Goal: Transaction & Acquisition: Purchase product/service

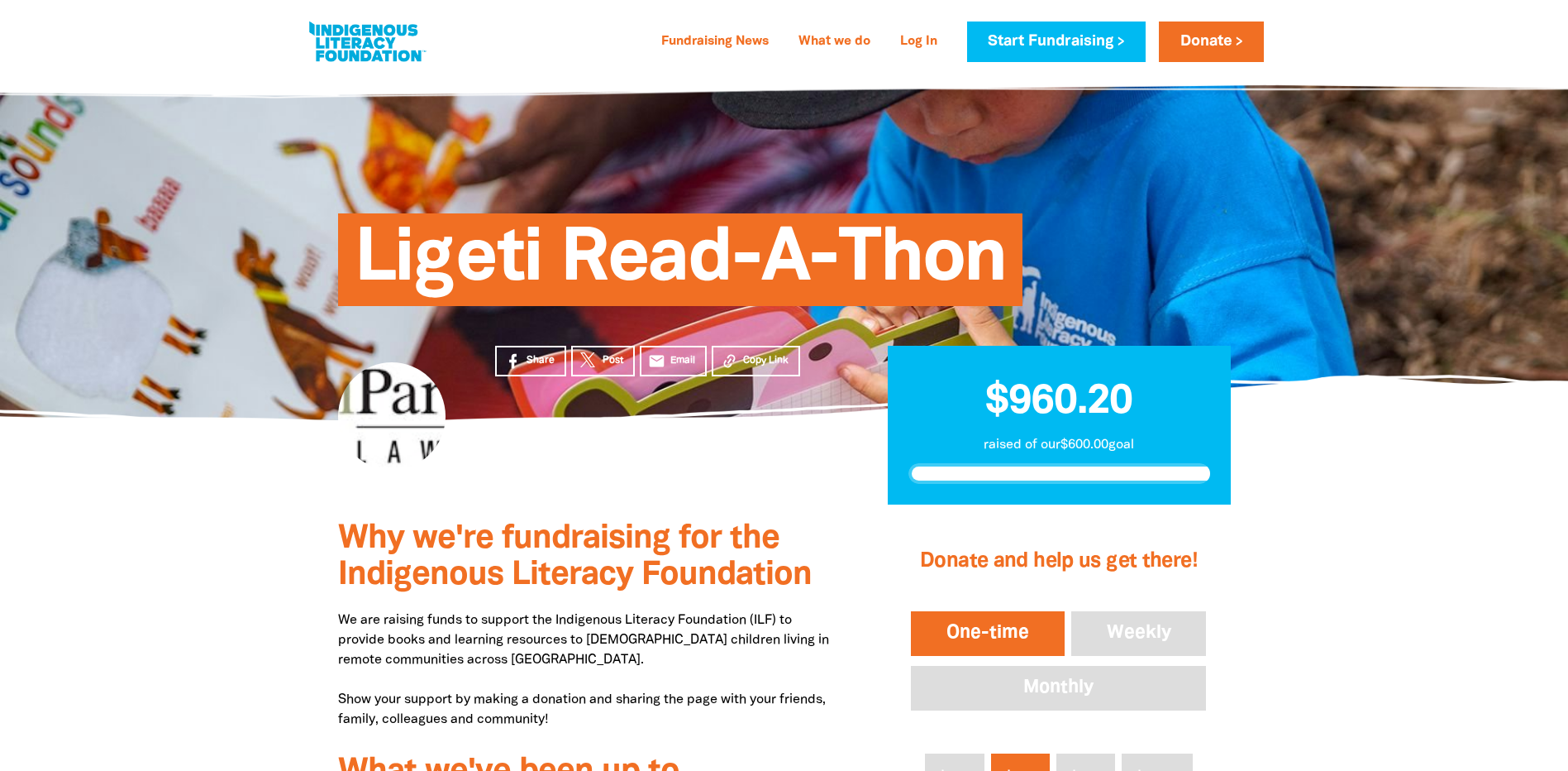
scroll to position [331, 0]
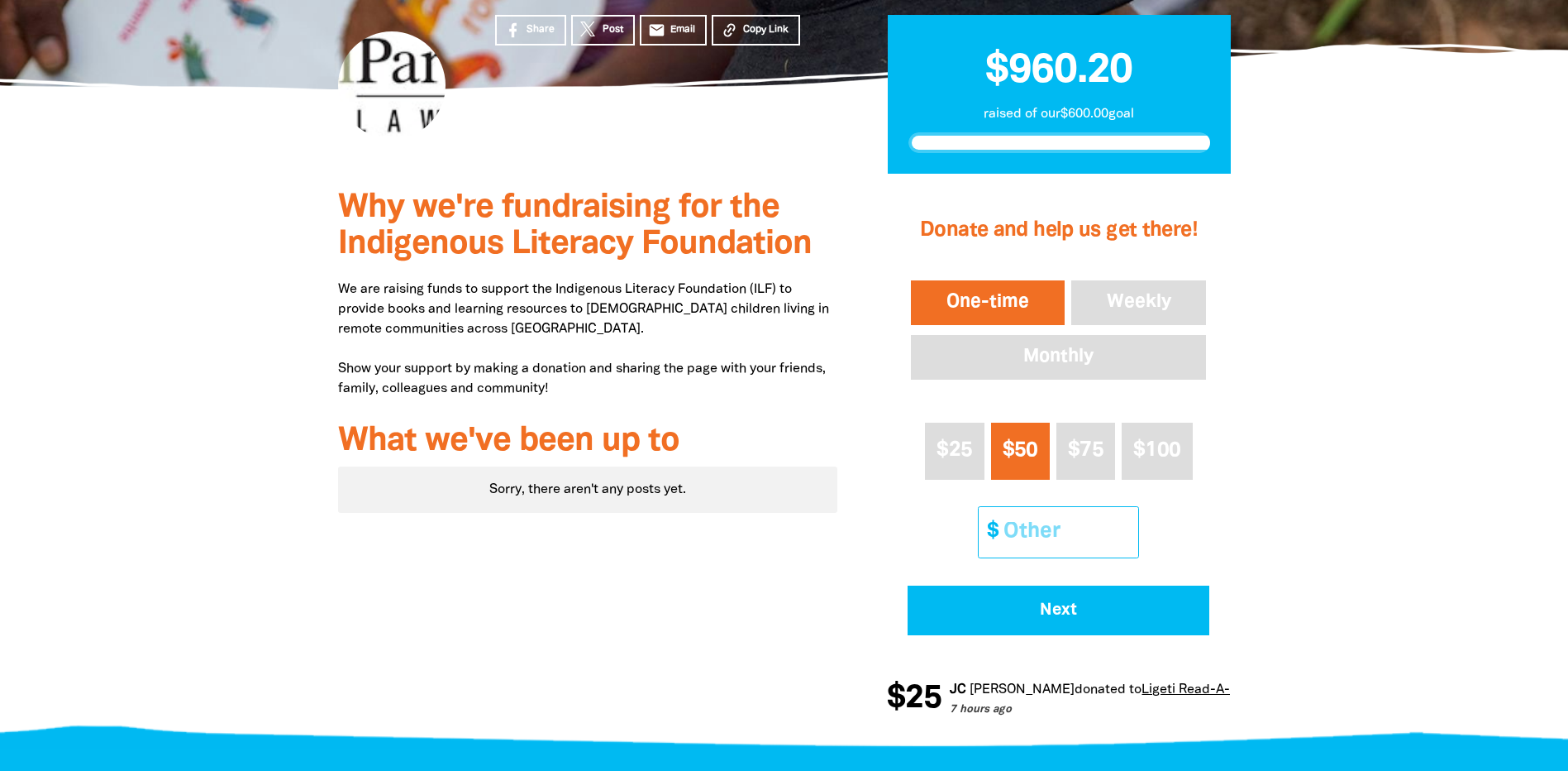
click at [1036, 536] on input "Other Amount" at bounding box center [1065, 532] width 146 height 51
type input "204143.55"
click at [1058, 527] on input "20" at bounding box center [1065, 532] width 146 height 51
click at [1087, 537] on input "20" at bounding box center [1065, 532] width 146 height 51
drag, startPoint x: 1114, startPoint y: 533, endPoint x: 986, endPoint y: 528, distance: 128.1
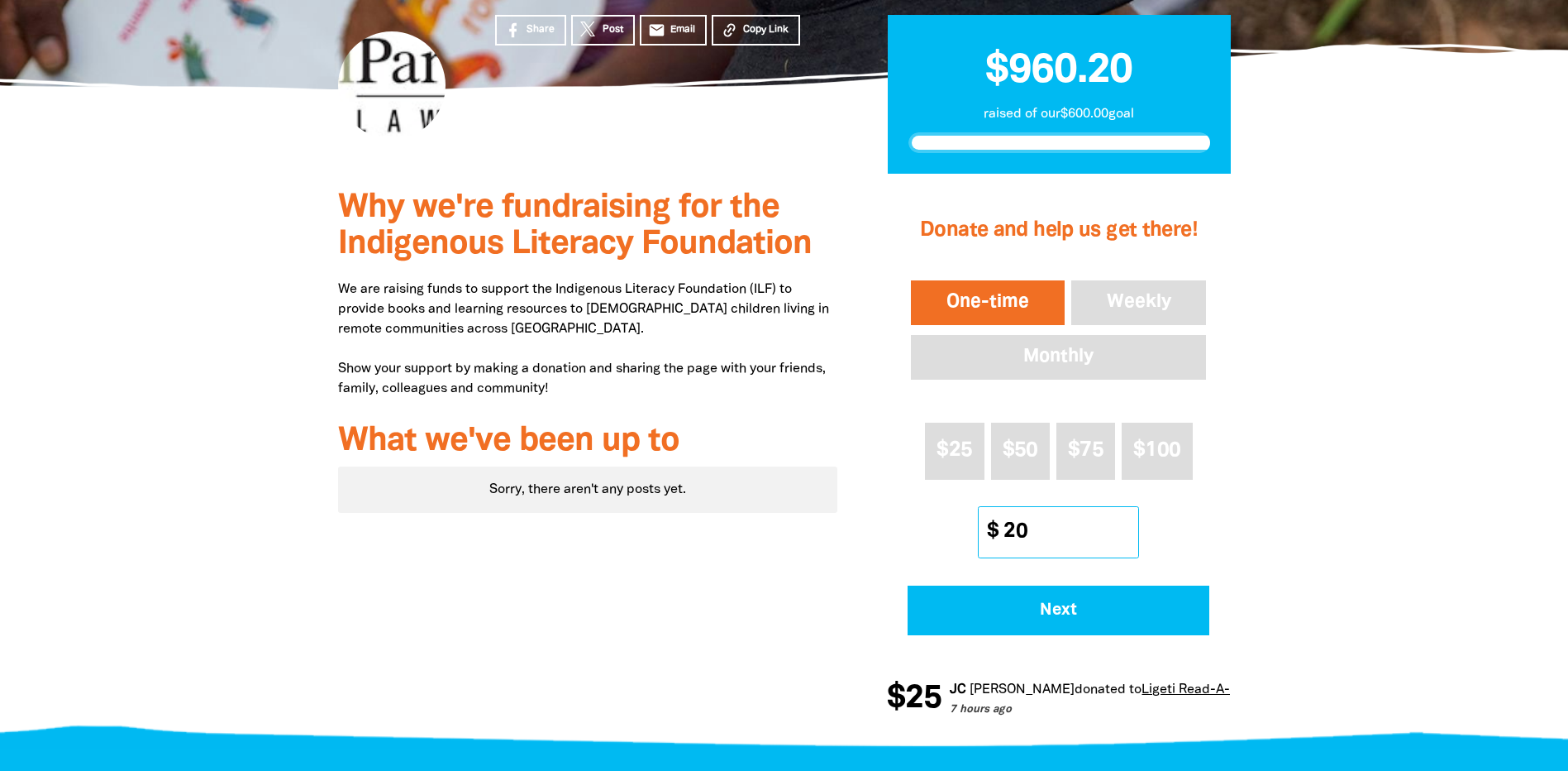
click at [986, 528] on div "$ 20" at bounding box center [1058, 532] width 159 height 51
click at [1033, 529] on input "20" at bounding box center [1065, 532] width 146 height 51
type input "20"
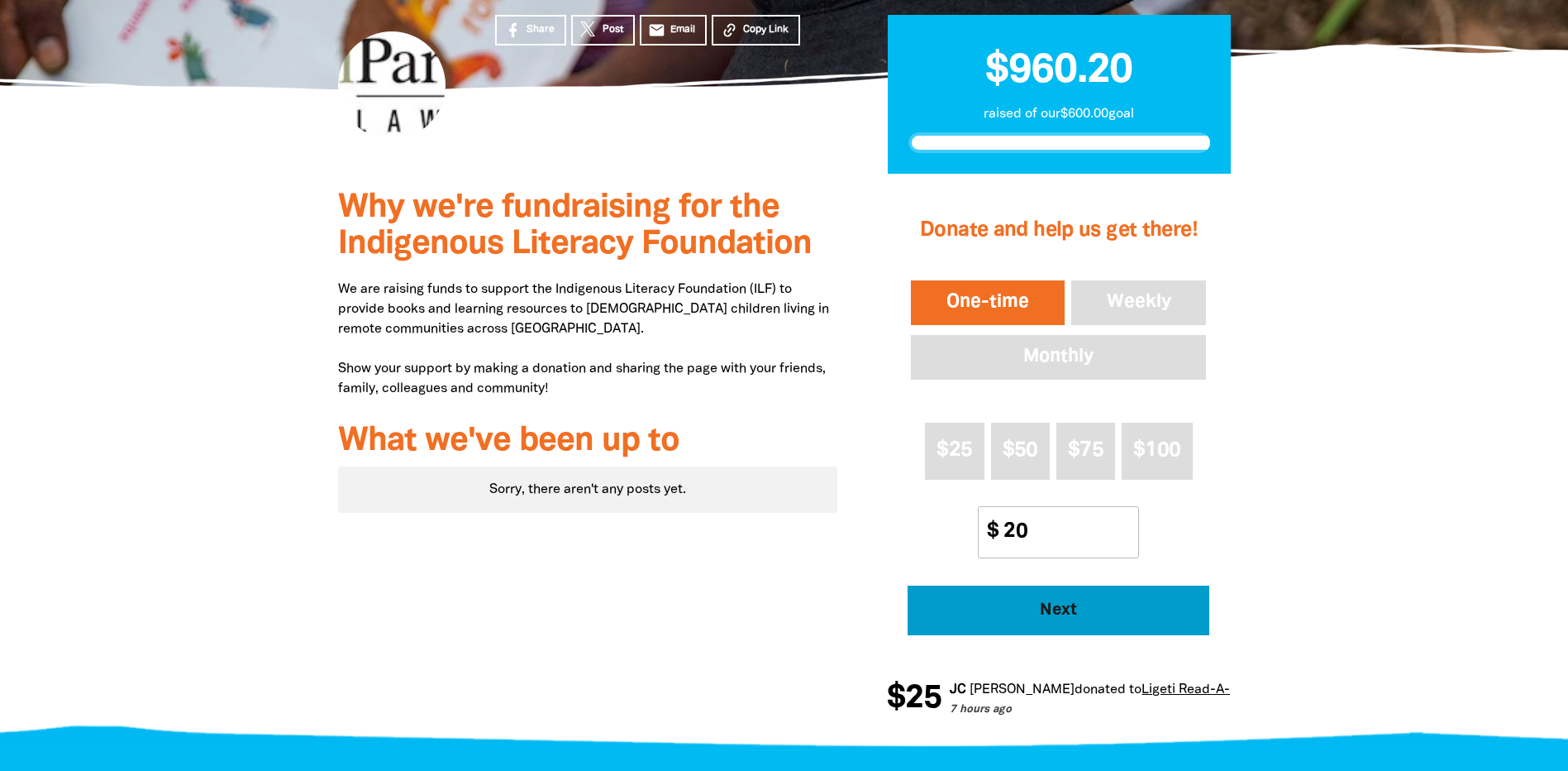
click at [1066, 604] on span "Next" at bounding box center [1059, 610] width 257 height 17
select select "AU"
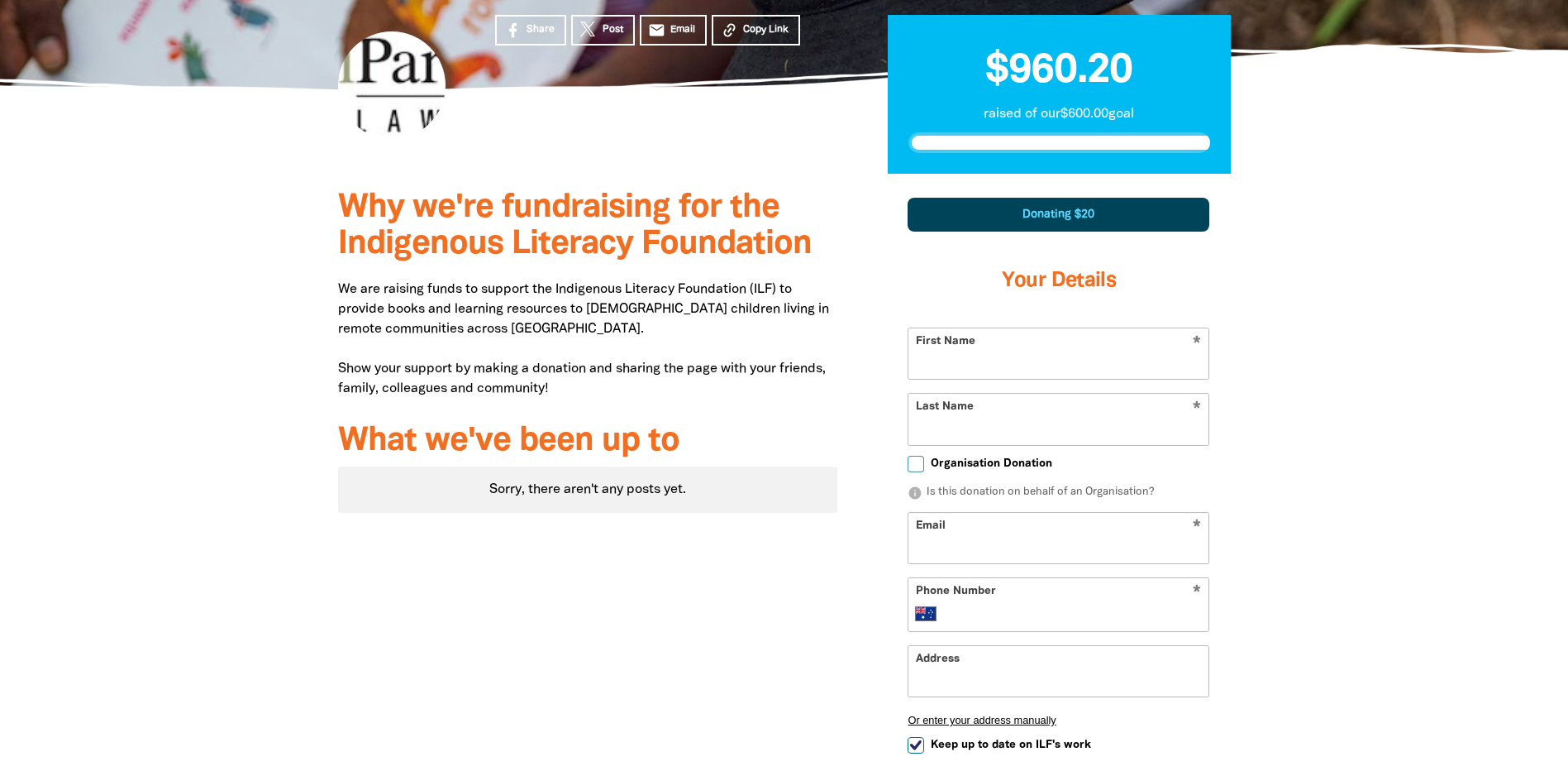
scroll to position [485, 0]
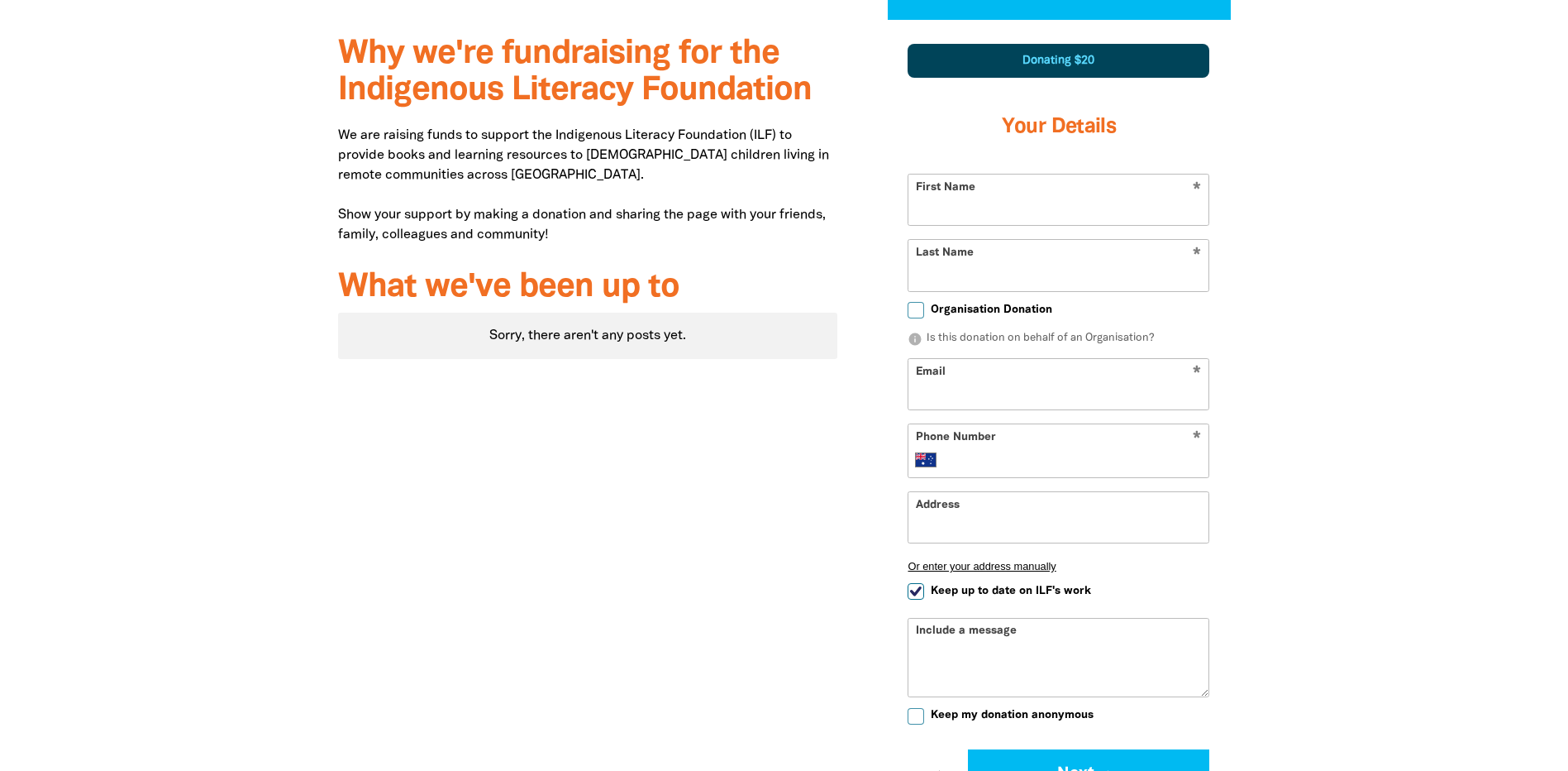
click at [1009, 207] on input "First Name" at bounding box center [1059, 200] width 300 height 51
type input "SCARLETT"
type input "[PERSON_NAME]"
type input "[EMAIL_ADDRESS][PERSON_NAME][DOMAIN_NAME]"
type input "[PHONE_NUMBER]"
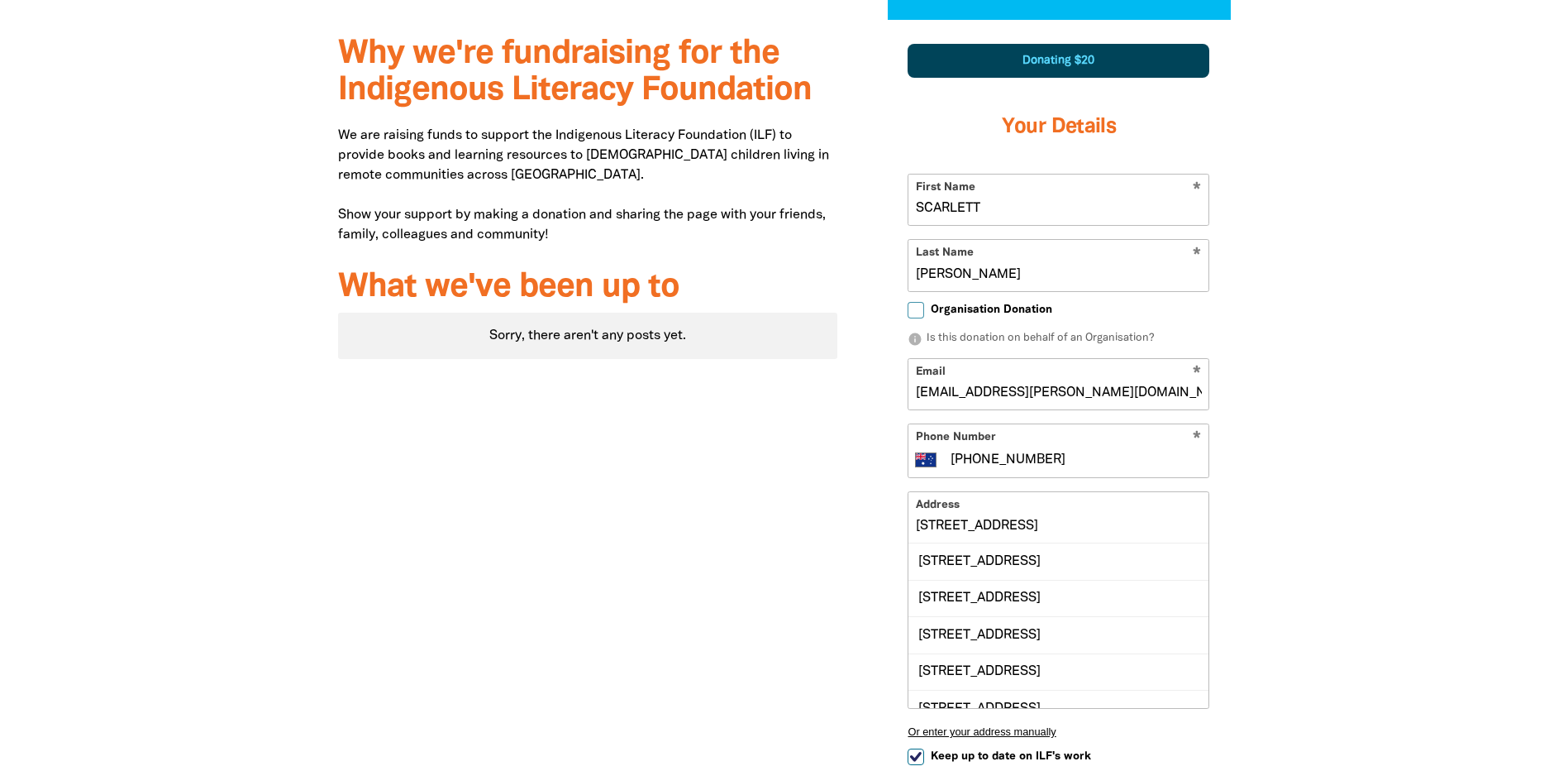
click at [1423, 359] on div at bounding box center [784, 545] width 1568 height 1050
click at [1482, 520] on div at bounding box center [784, 545] width 1568 height 1050
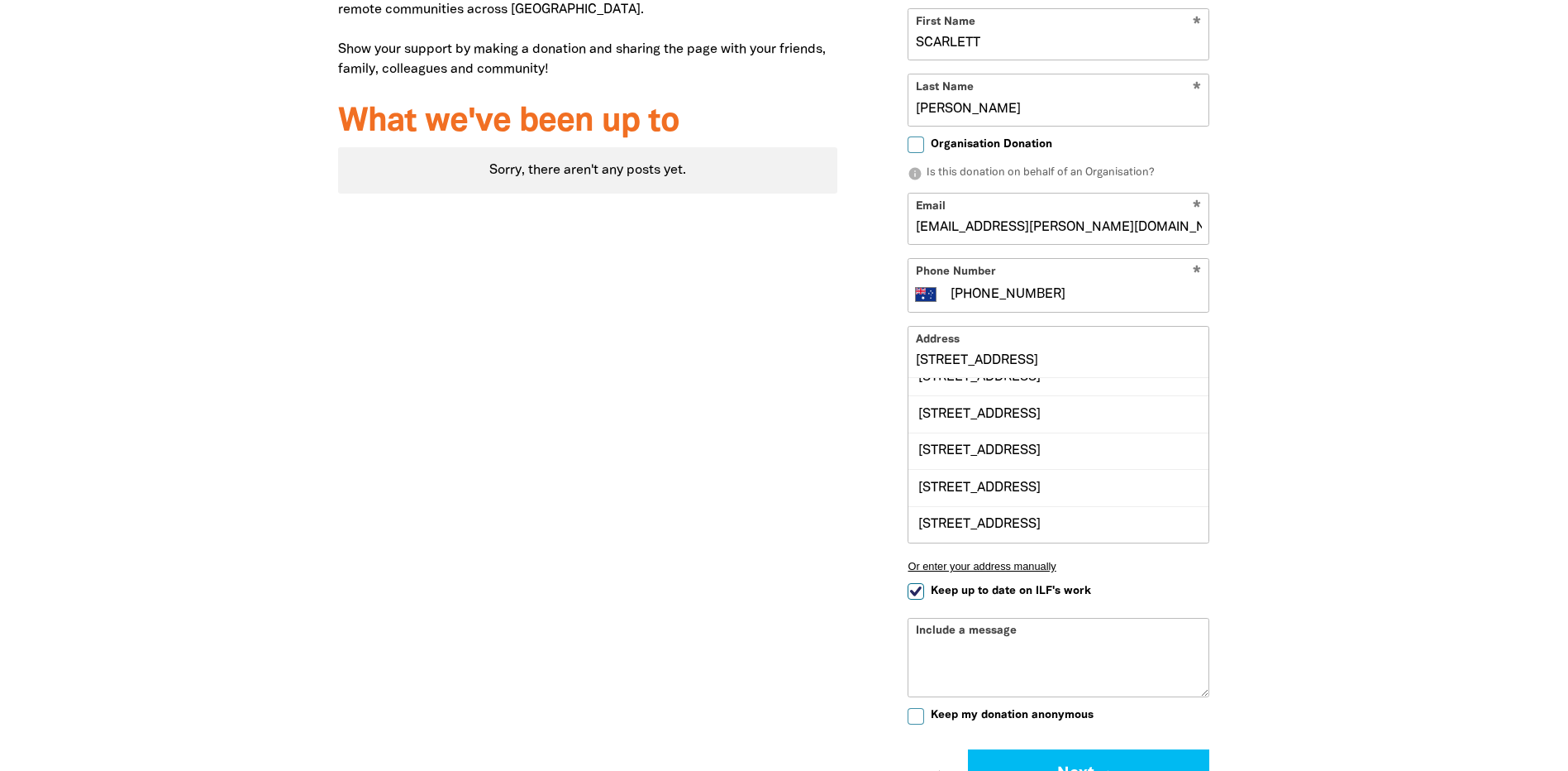
scroll to position [0, 0]
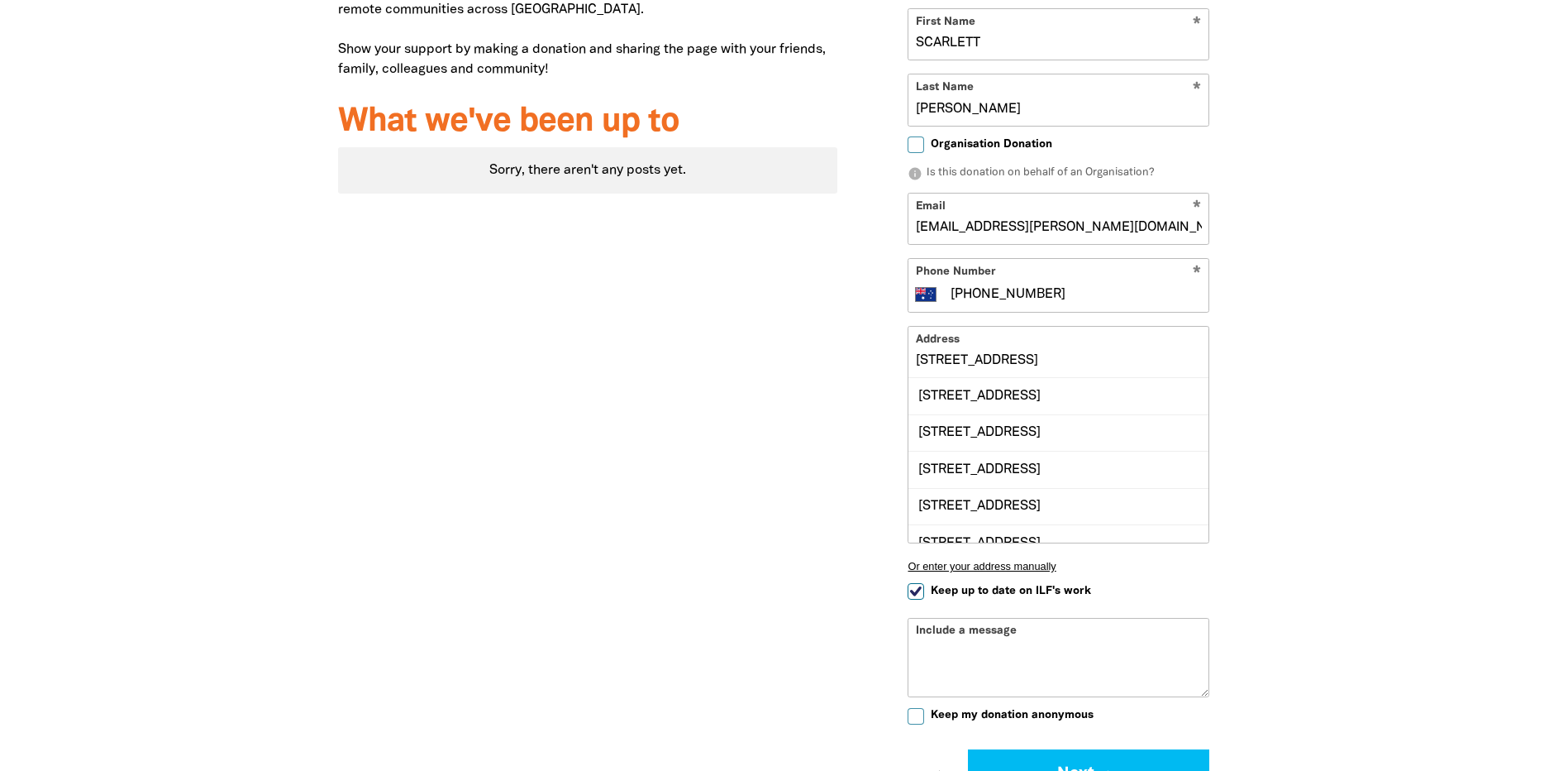
drag, startPoint x: 1196, startPoint y: 363, endPoint x: 912, endPoint y: 358, distance: 284.0
click at [912, 358] on input "[STREET_ADDRESS]" at bounding box center [1059, 351] width 300 height 51
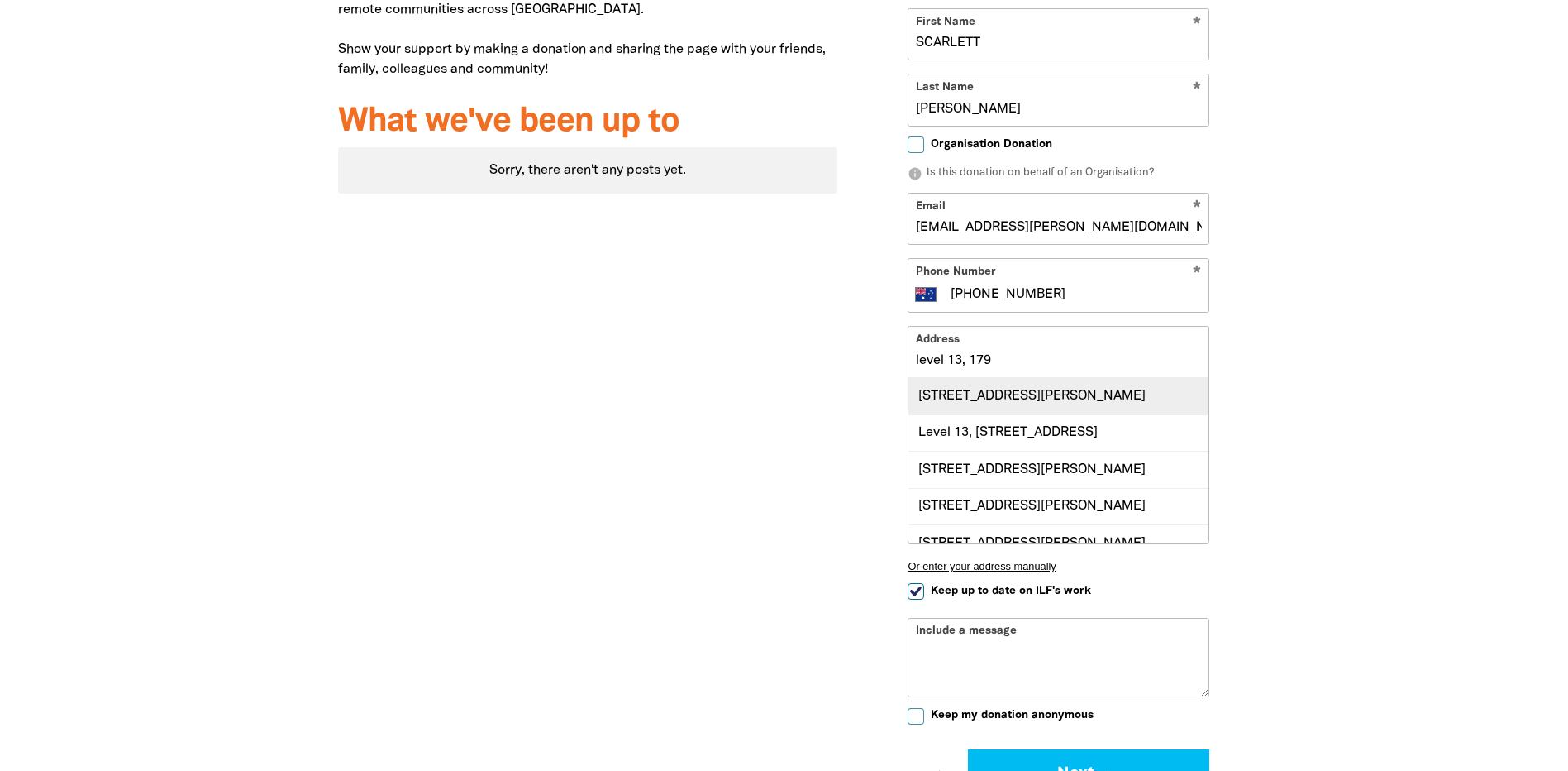
click at [933, 400] on div "[STREET_ADDRESS][PERSON_NAME]" at bounding box center [1059, 396] width 300 height 36
type input "[STREET_ADDRESS][PERSON_NAME]"
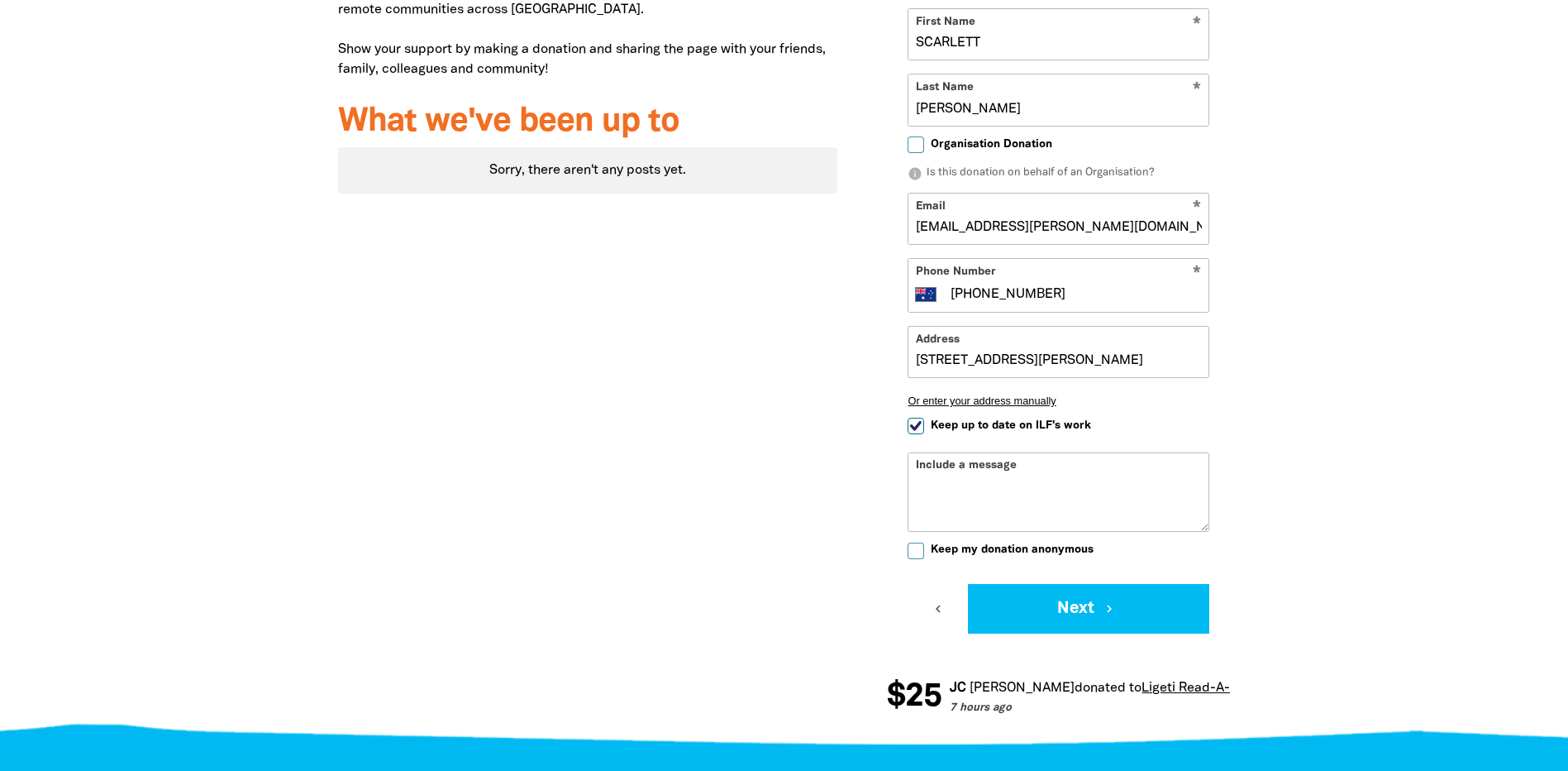
click at [1011, 478] on textarea "Include a message" at bounding box center [1059, 504] width 300 height 53
type textarea "d"
type textarea "D"
type textarea "S"
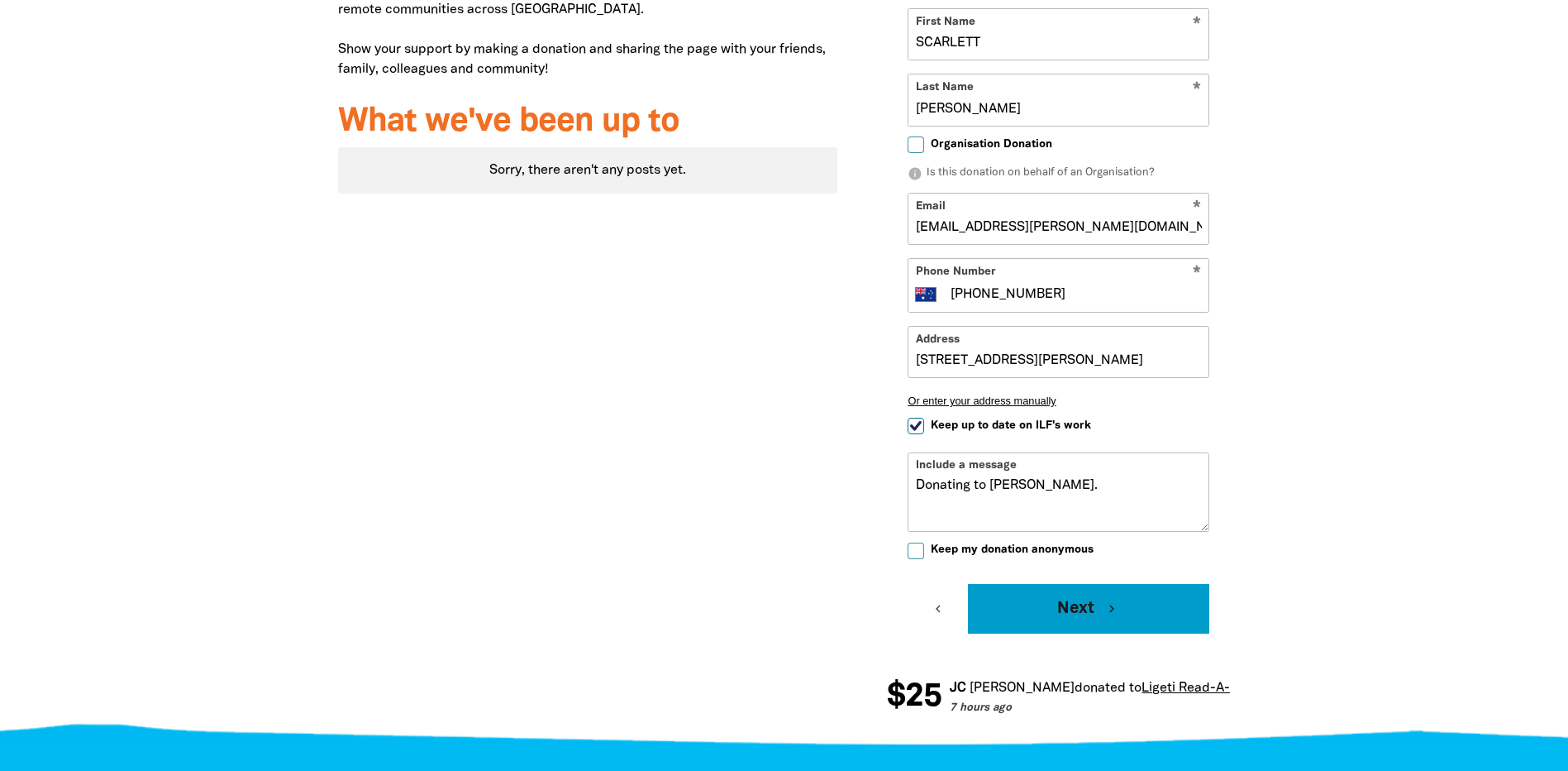
type textarea "Donating to [PERSON_NAME]."
click at [1049, 602] on button "Next chevron_right" at bounding box center [1088, 609] width 241 height 50
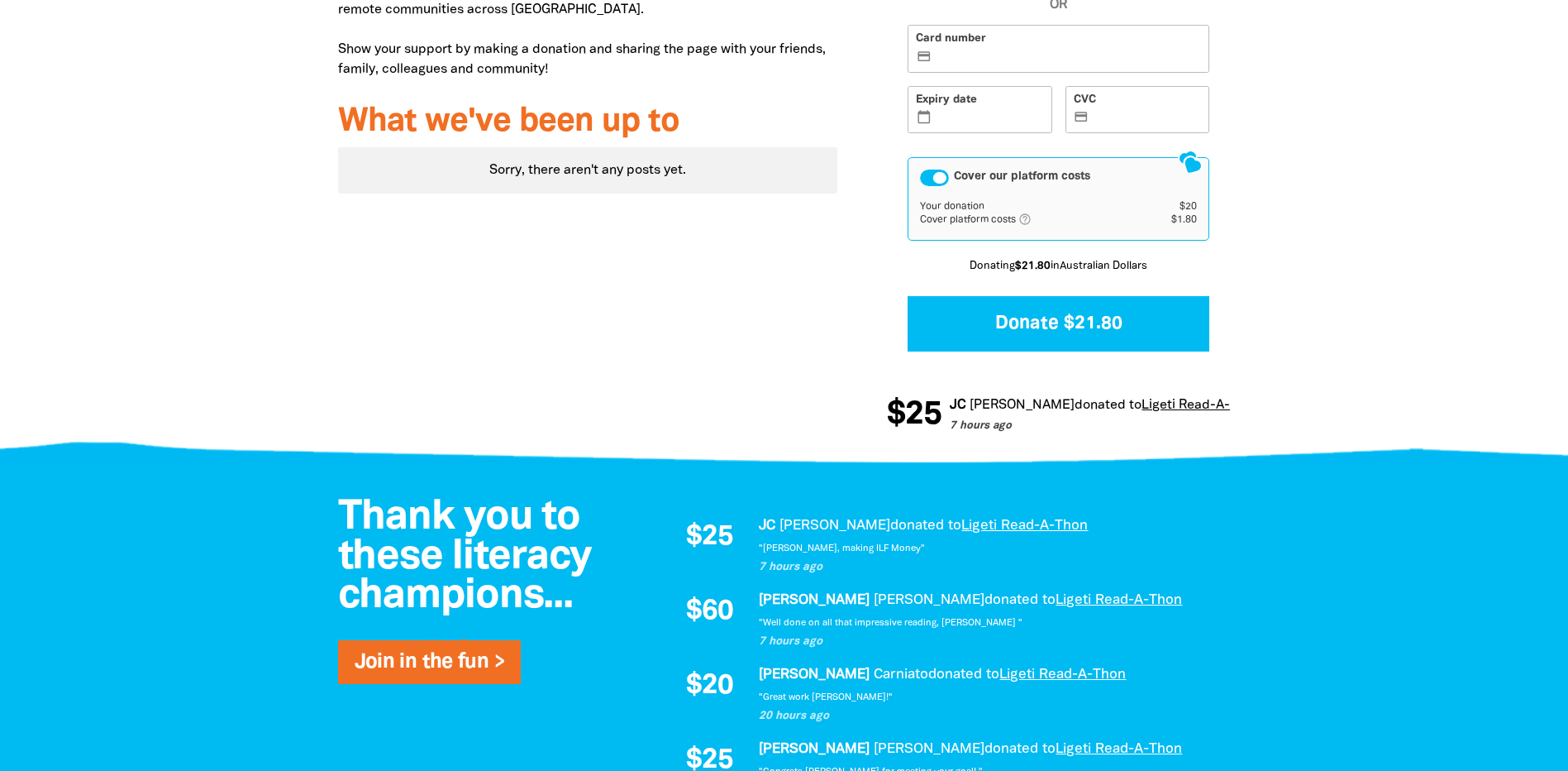
scroll to position [380, 0]
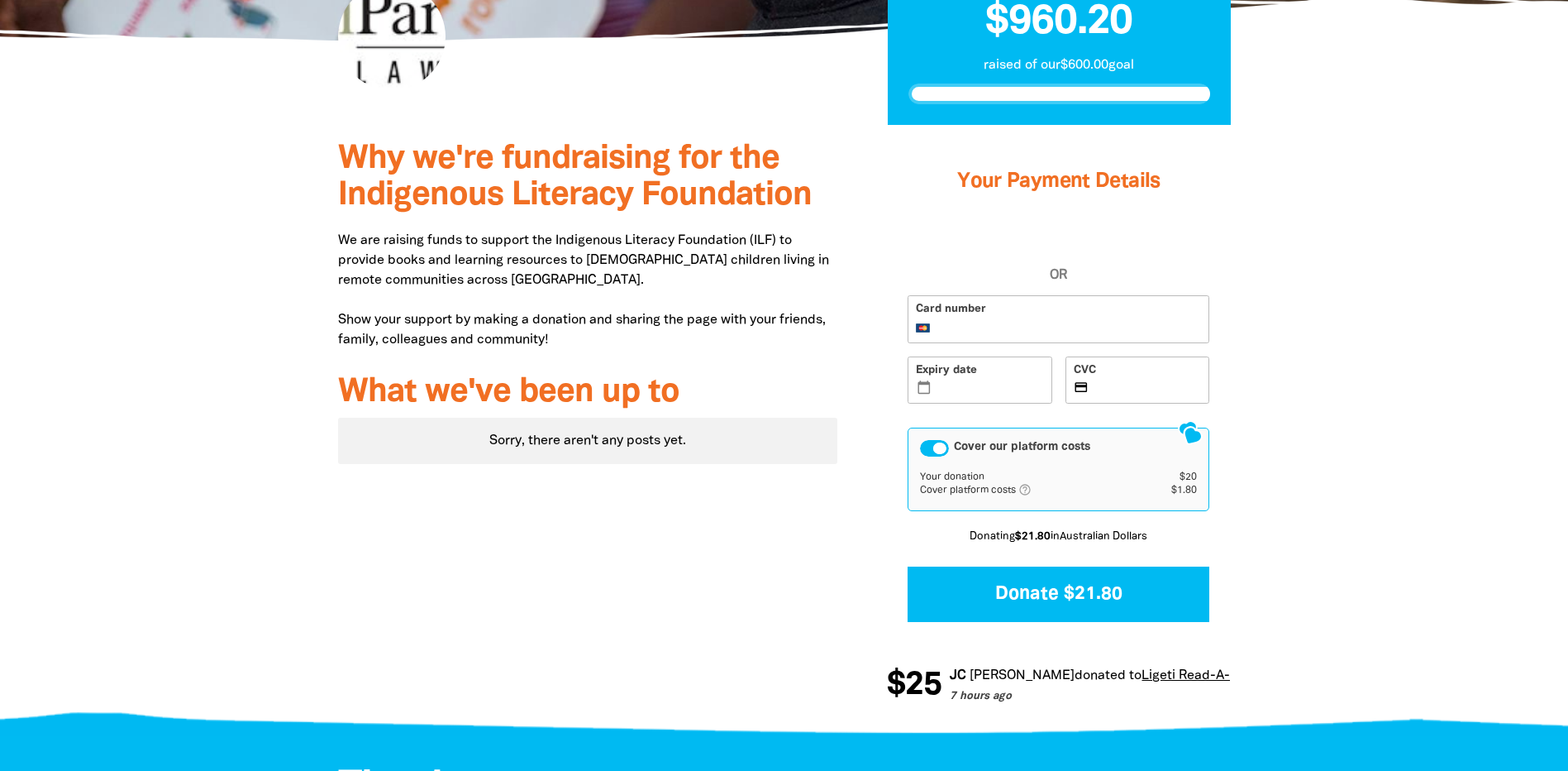
click at [936, 445] on div "Cover our platform costs" at bounding box center [933, 448] width 29 height 17
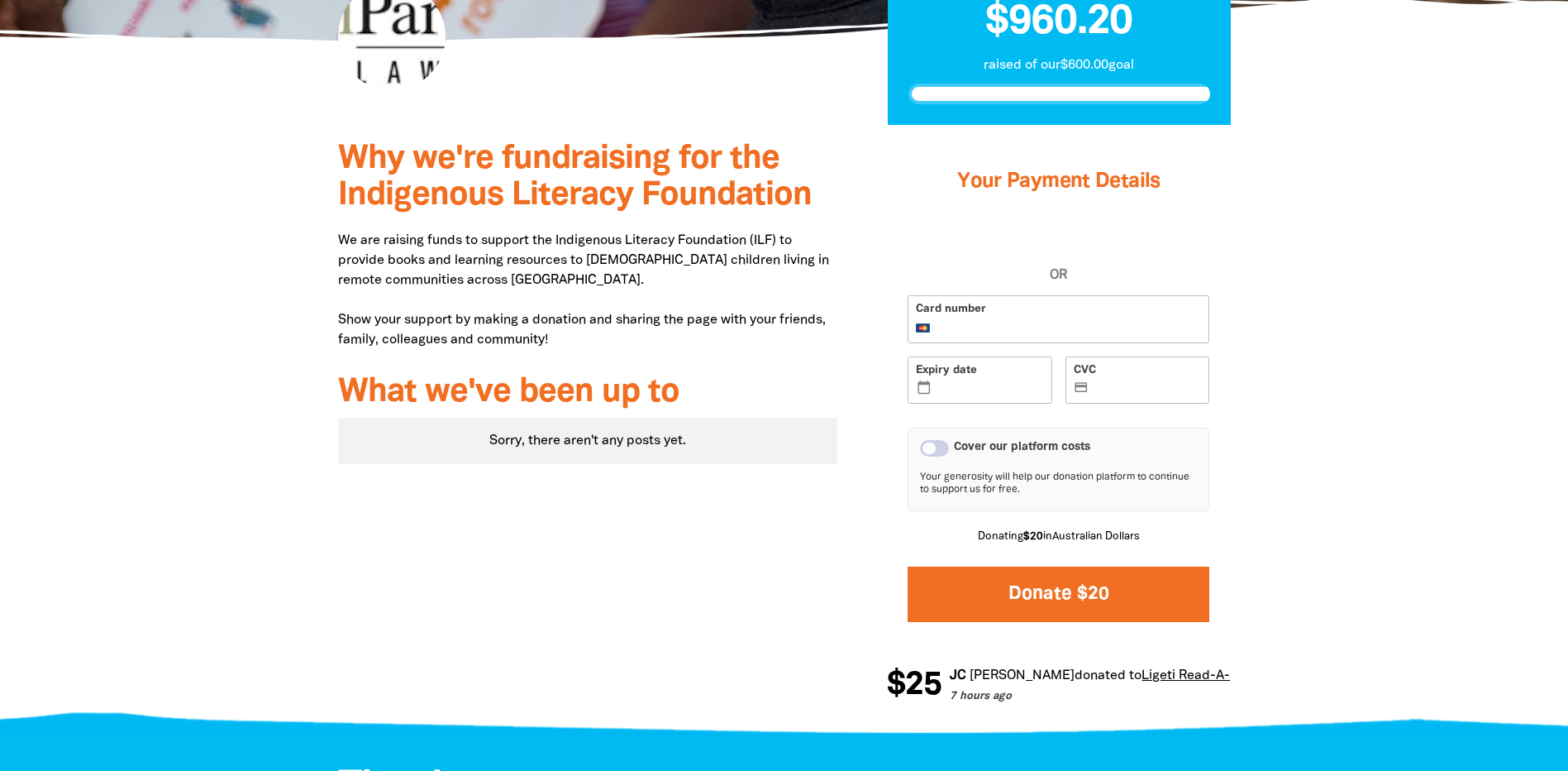
click at [1049, 586] on button "Donate $20" at bounding box center [1059, 594] width 302 height 55
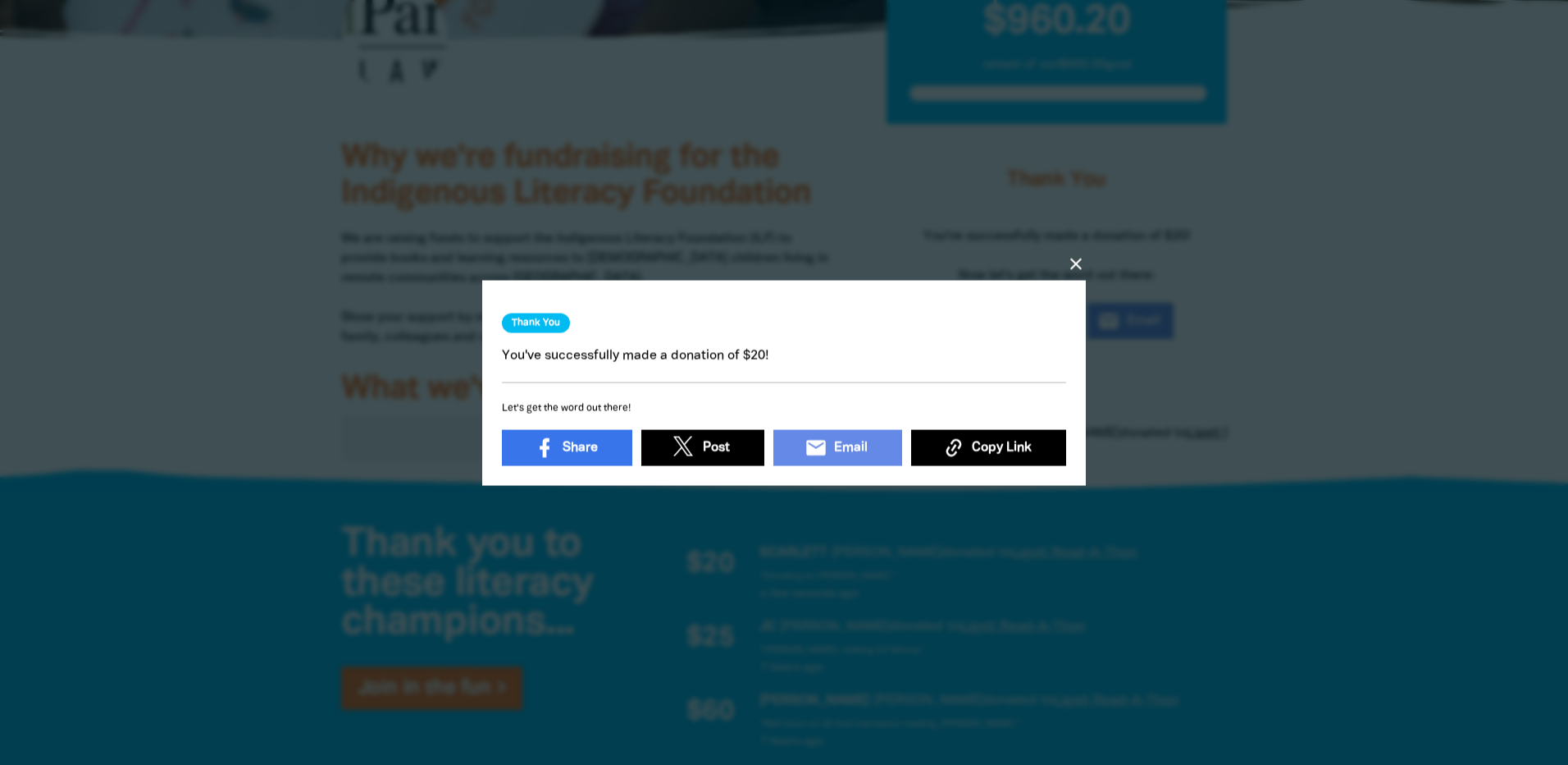
click at [1074, 258] on icon "close" at bounding box center [1076, 264] width 20 height 20
